Goal: Go to known website: Access a specific website the user already knows

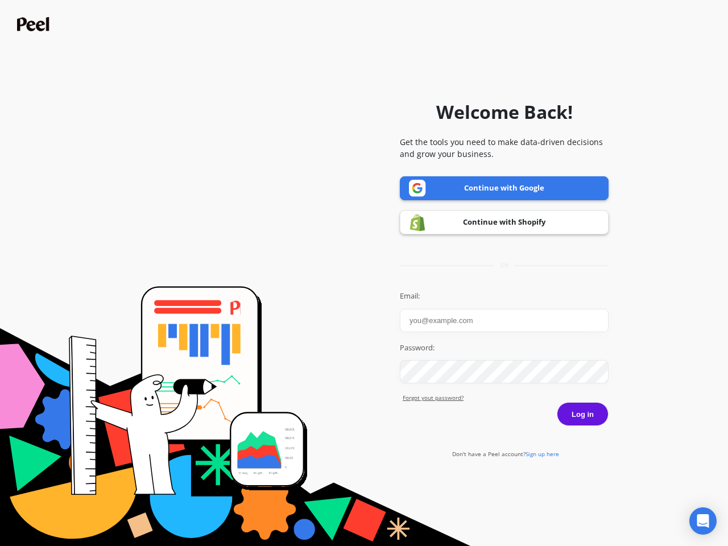
click at [703, 521] on icon "Open Intercom Messenger" at bounding box center [704, 521] width 12 height 14
